Goal: Find specific page/section: Find specific page/section

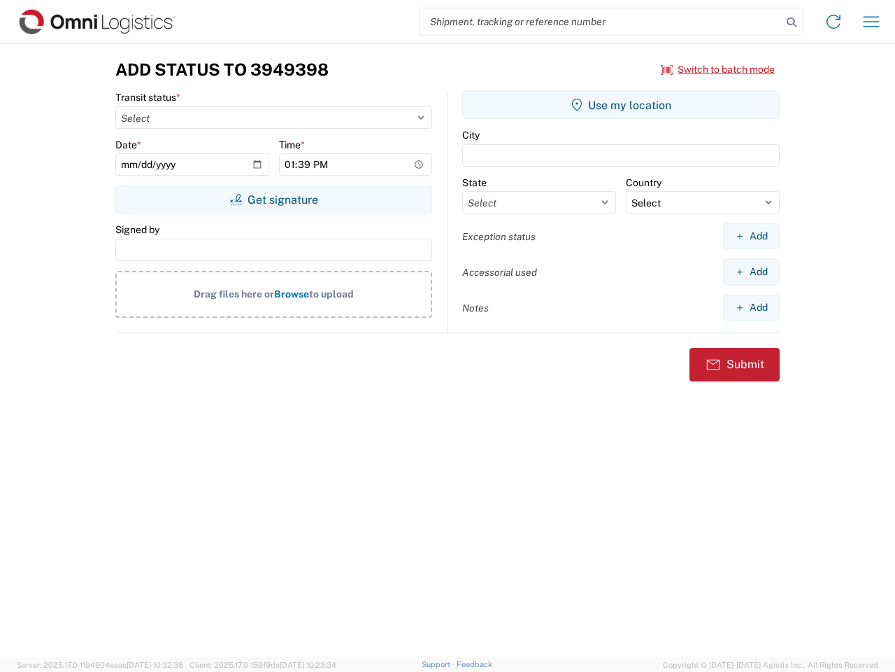
click at [601, 22] on input "search" at bounding box center [601, 21] width 362 height 27
click at [792, 22] on icon at bounding box center [792, 23] width 20 height 20
click at [834, 22] on icon at bounding box center [834, 21] width 22 height 22
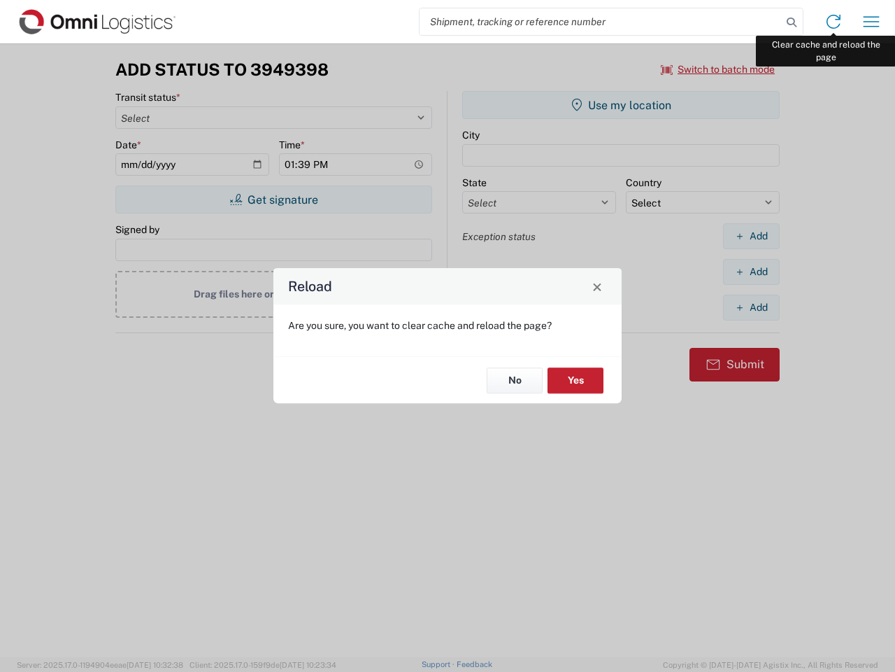
click at [872, 22] on div "Reload Are you sure, you want to clear cache and reload the page? No Yes" at bounding box center [447, 336] width 895 height 672
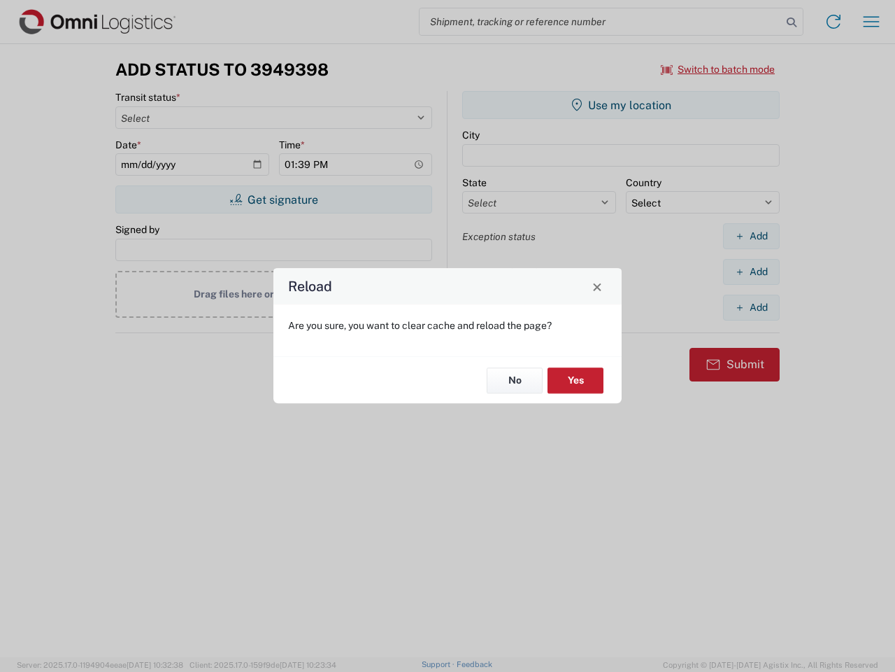
click at [718, 69] on div "Reload Are you sure, you want to clear cache and reload the page? No Yes" at bounding box center [447, 336] width 895 height 672
click at [274, 199] on div "Reload Are you sure, you want to clear cache and reload the page? No Yes" at bounding box center [447, 336] width 895 height 672
click at [621, 105] on div "Reload Are you sure, you want to clear cache and reload the page? No Yes" at bounding box center [447, 336] width 895 height 672
click at [751, 236] on div "Reload Are you sure, you want to clear cache and reload the page? No Yes" at bounding box center [447, 336] width 895 height 672
click at [751, 271] on div "Reload Are you sure, you want to clear cache and reload the page? No Yes" at bounding box center [447, 336] width 895 height 672
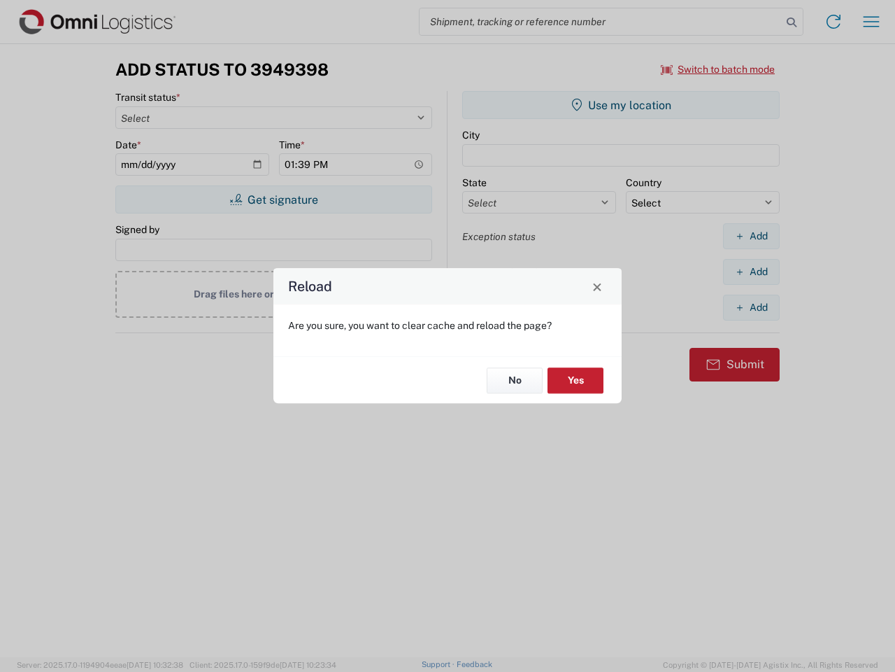
click at [751, 307] on div "Reload Are you sure, you want to clear cache and reload the page? No Yes" at bounding box center [447, 336] width 895 height 672
